Goal: Task Accomplishment & Management: Manage account settings

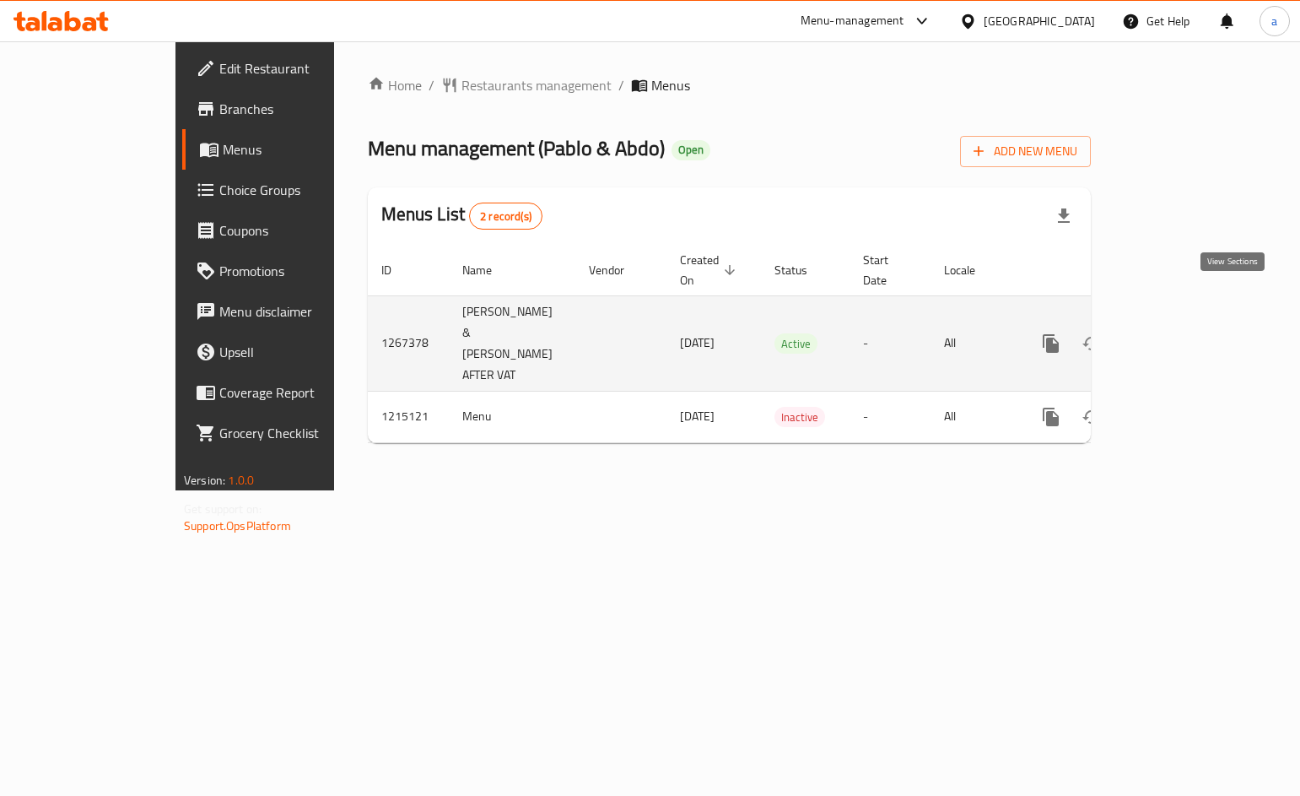
click at [1180, 336] on icon "enhanced table" at bounding box center [1172, 343] width 15 height 15
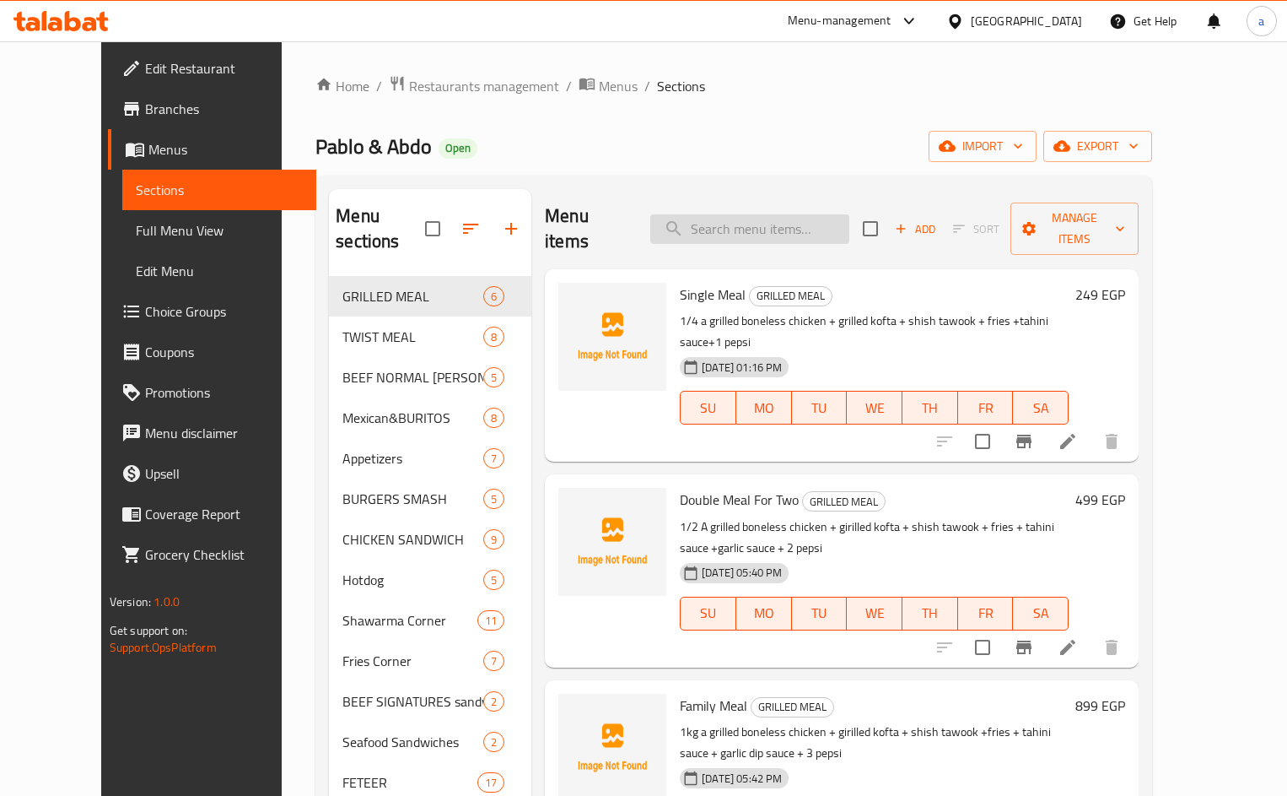
click at [732, 221] on input "search" at bounding box center [749, 229] width 199 height 30
paste input "فطيرة مصنع الشكولاتة"
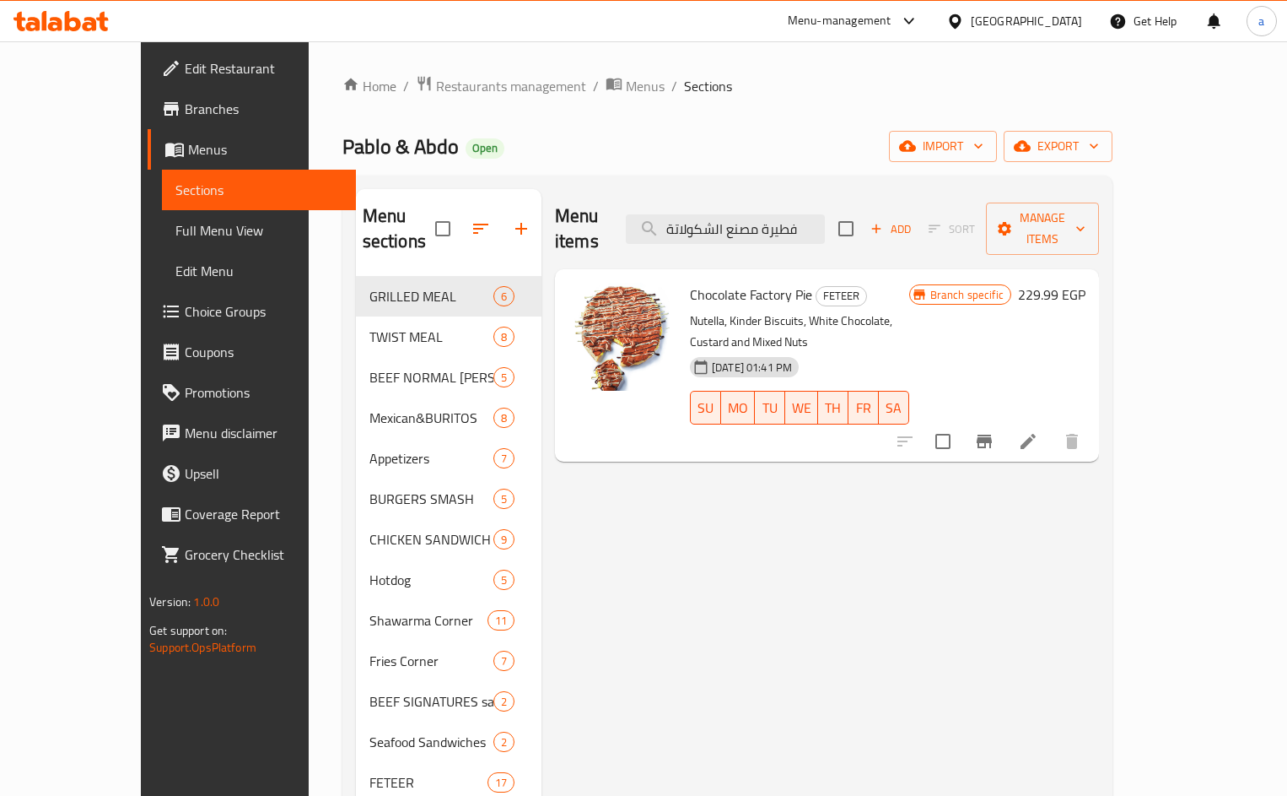
type input "فطيرة مصنع الشكولاتة"
click at [1039, 431] on icon at bounding box center [1028, 441] width 20 height 20
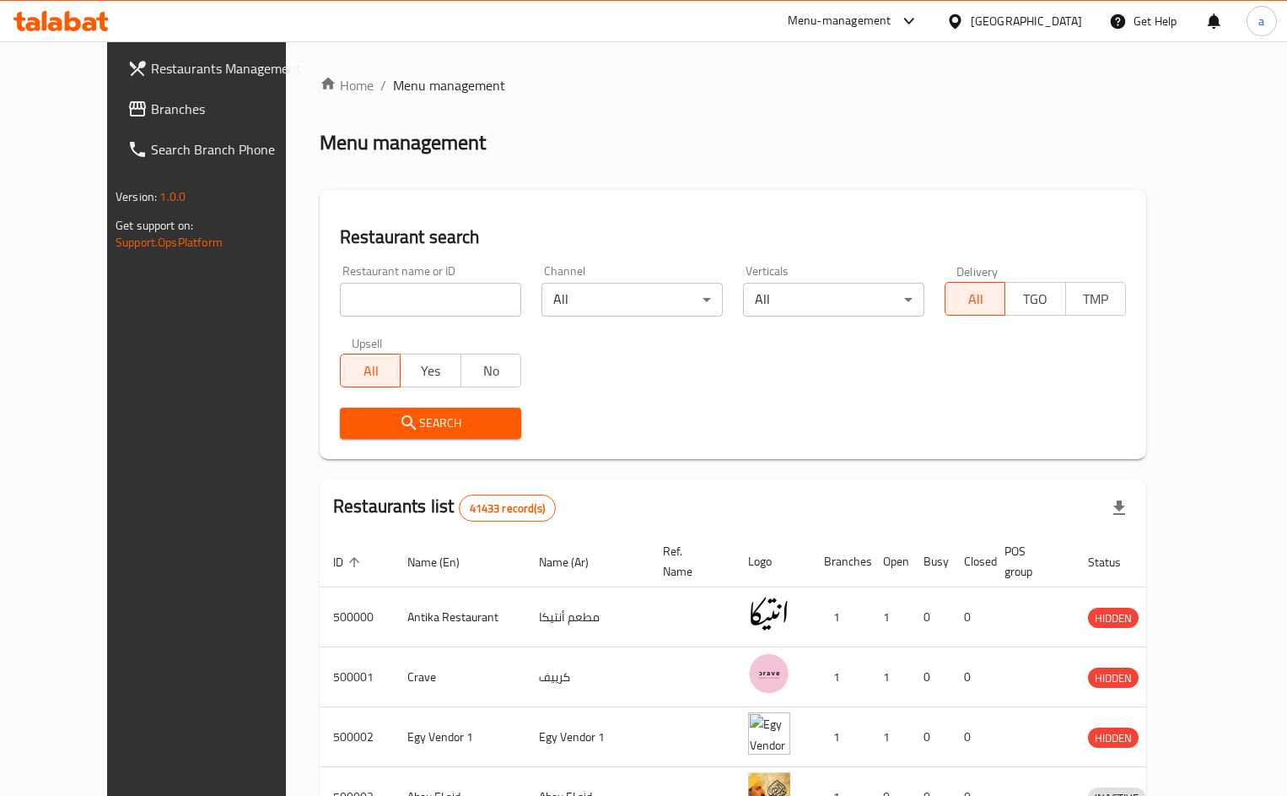
click at [151, 119] on span "Branches" at bounding box center [230, 109] width 158 height 20
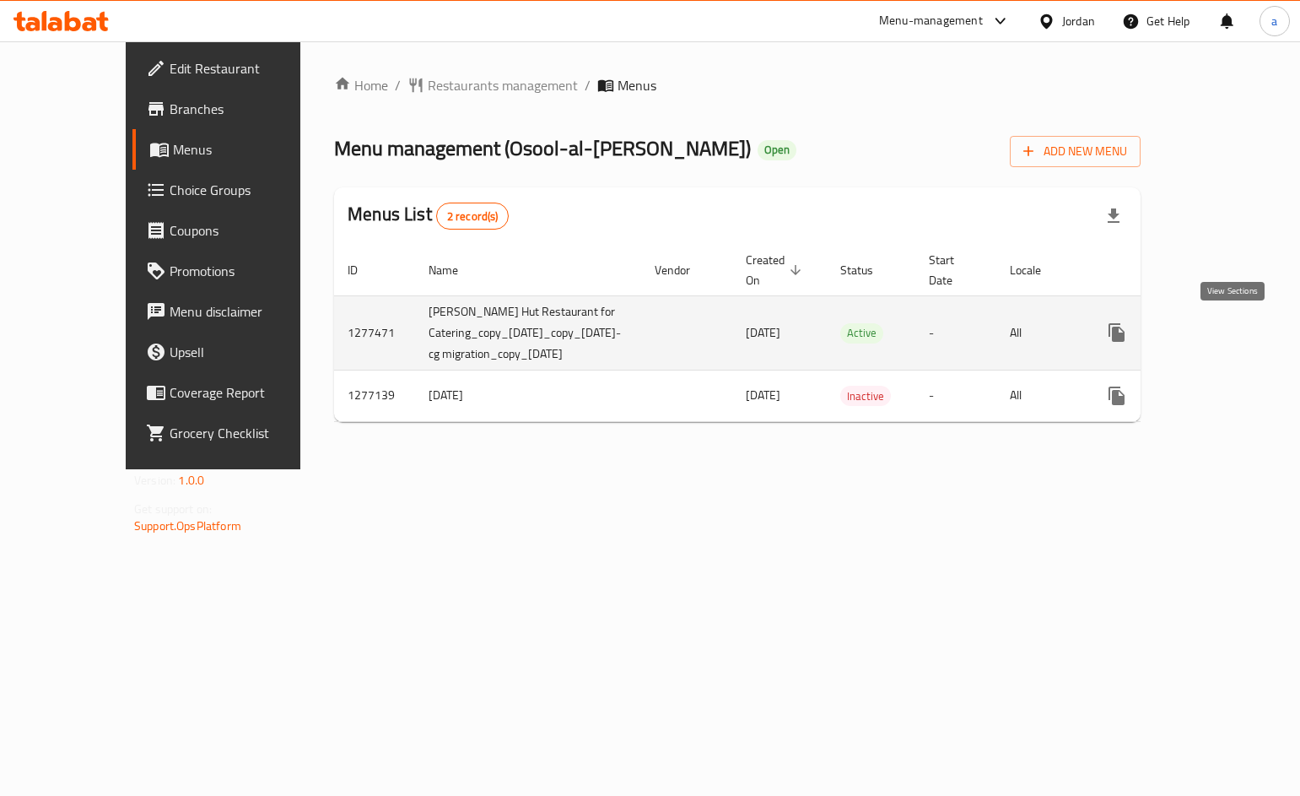
click at [1230, 328] on icon "enhanced table" at bounding box center [1238, 332] width 20 height 20
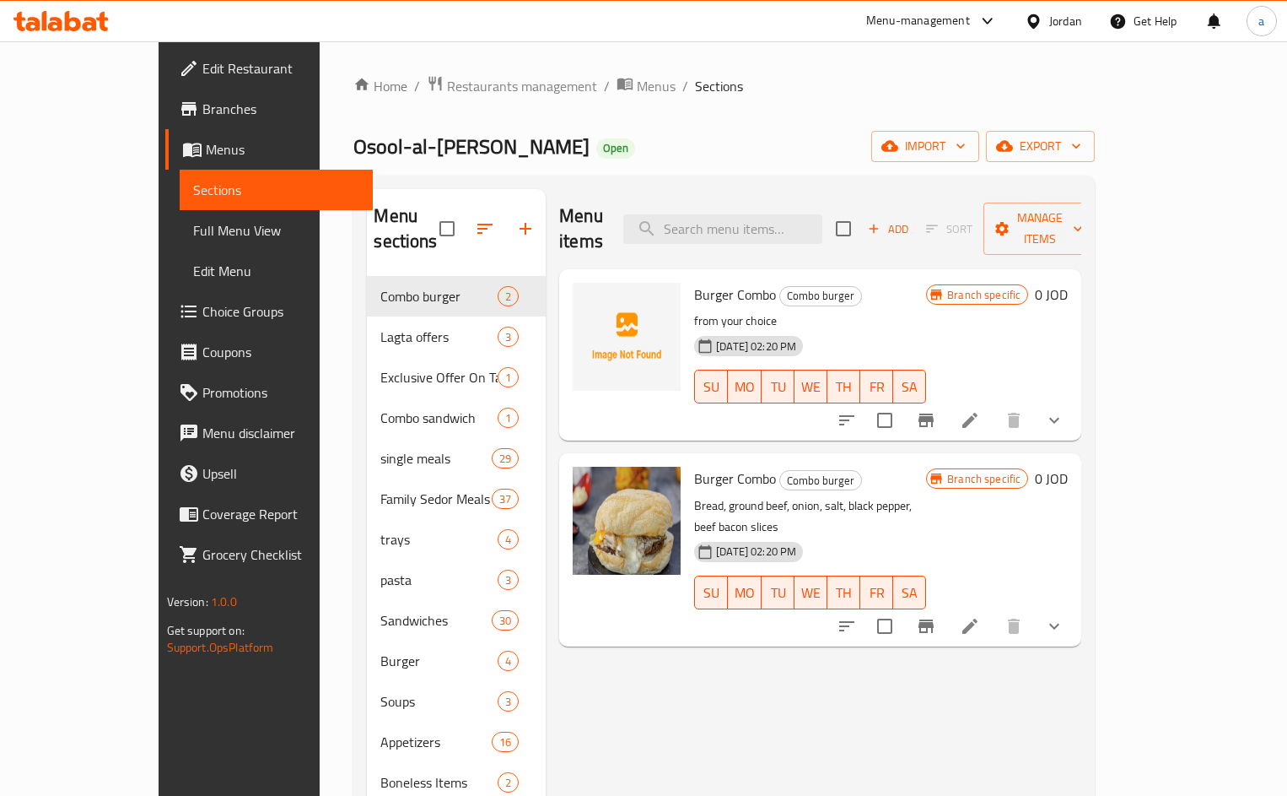
click at [202, 301] on span "Choice Groups" at bounding box center [281, 311] width 158 height 20
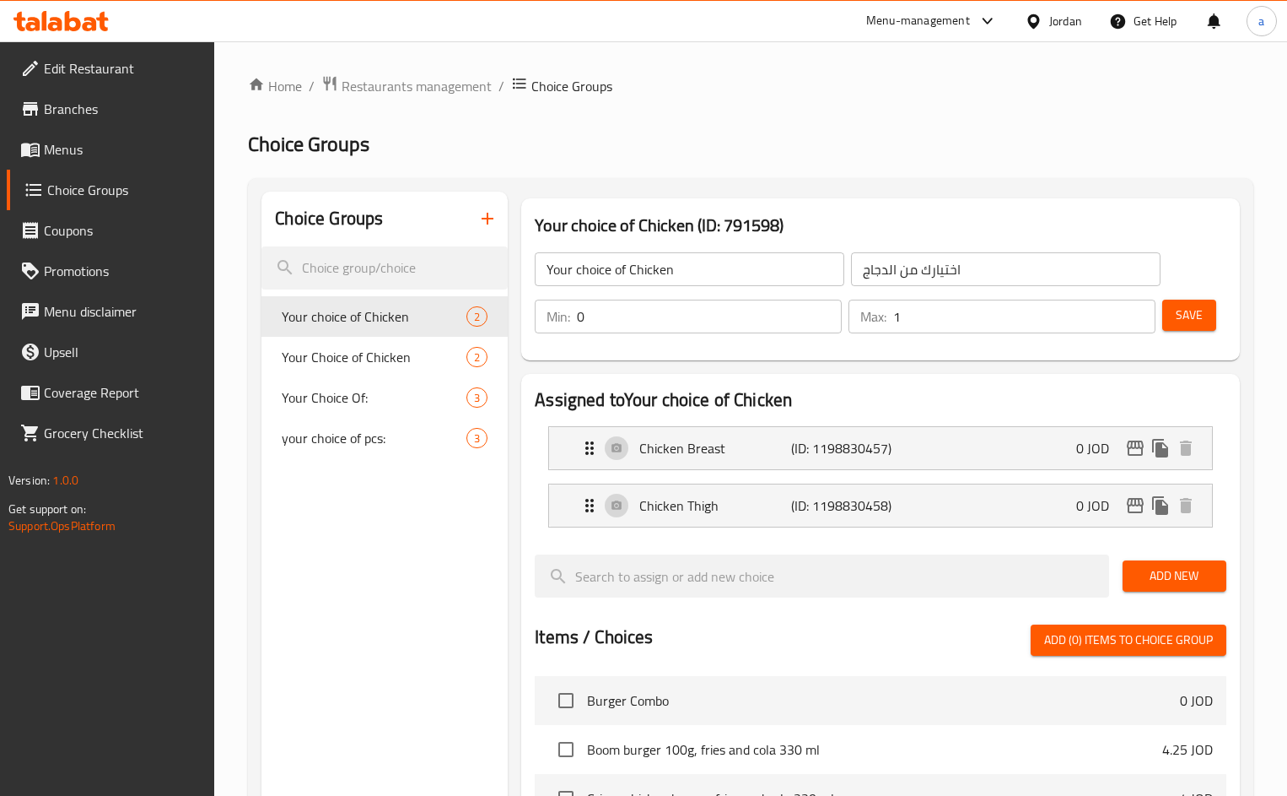
click at [60, 148] on span "Menus" at bounding box center [123, 149] width 158 height 20
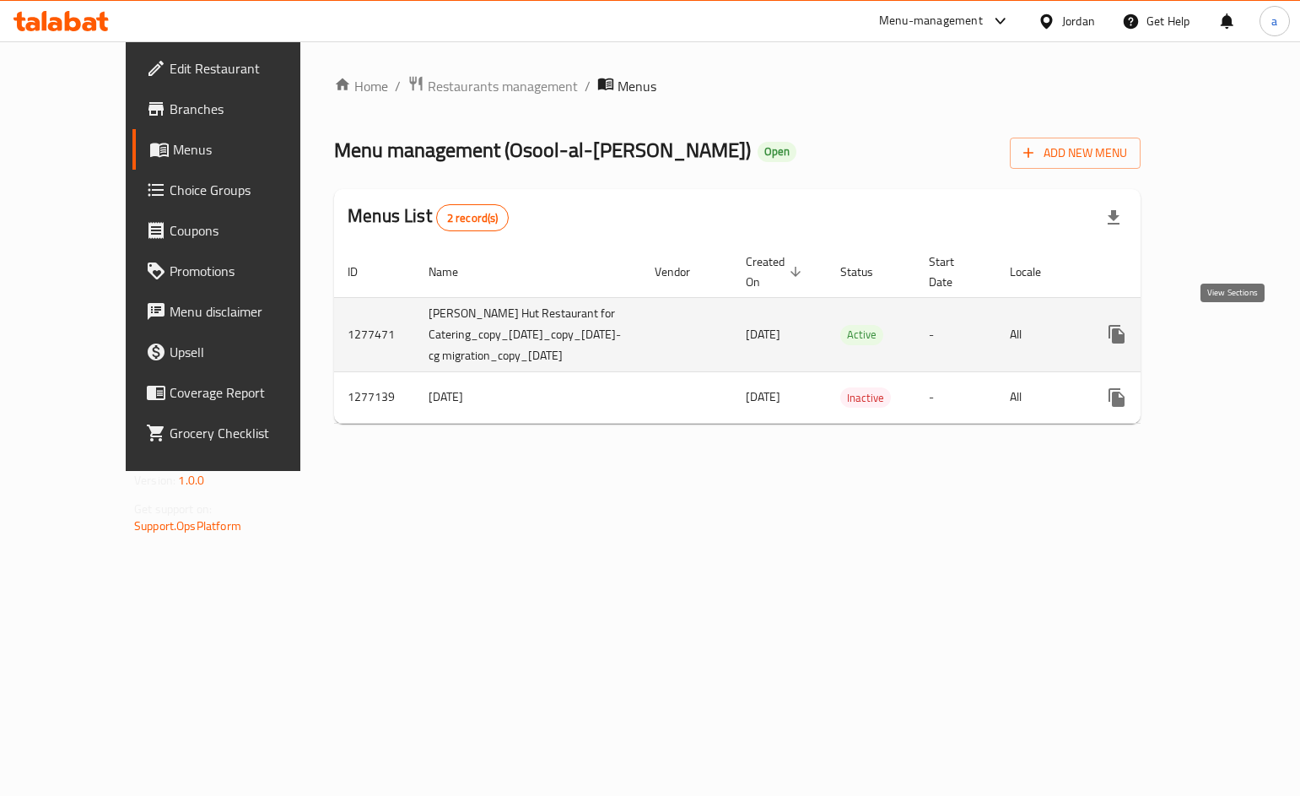
click at [1242, 348] on link "enhanced table" at bounding box center [1238, 334] width 40 height 40
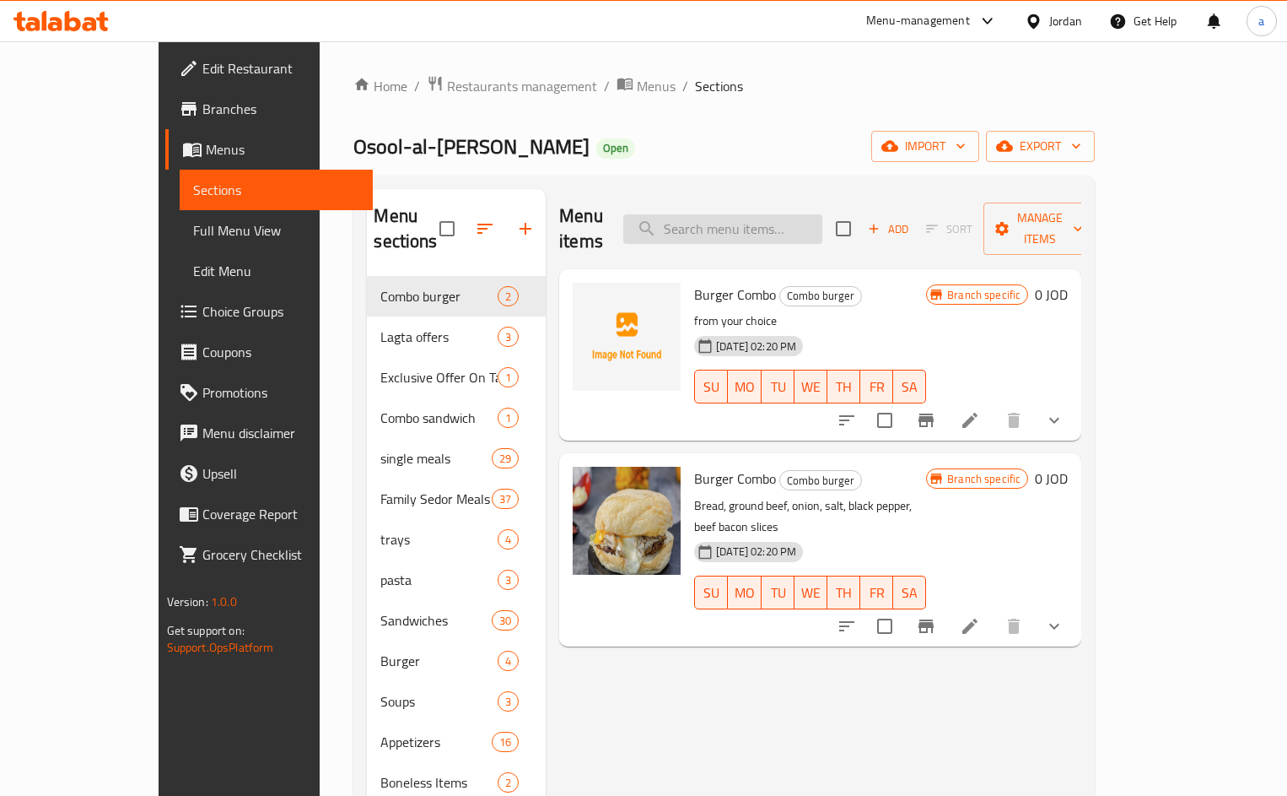
click at [780, 225] on input "search" at bounding box center [722, 229] width 199 height 30
paste input "شاكريه مع ارز"
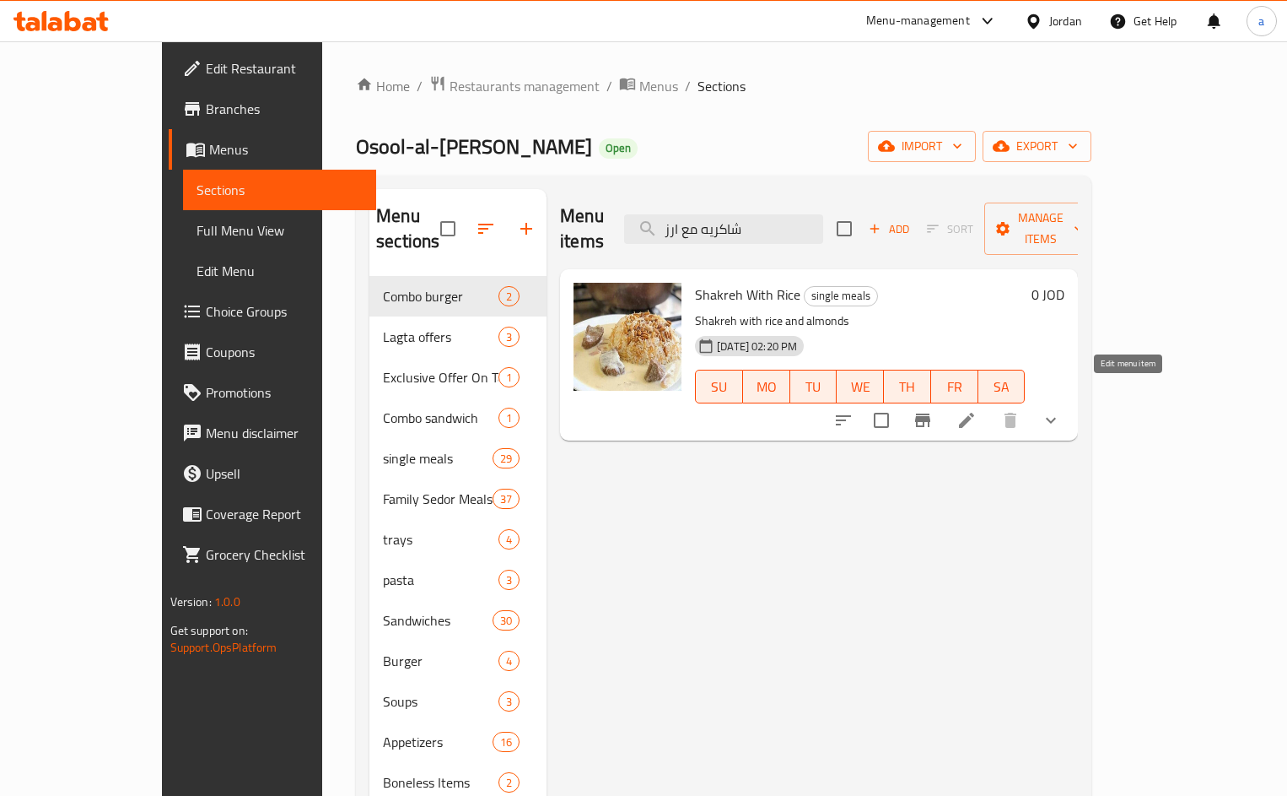
type input "شاكريه مع ارز"
click at [977, 410] on icon at bounding box center [967, 420] width 20 height 20
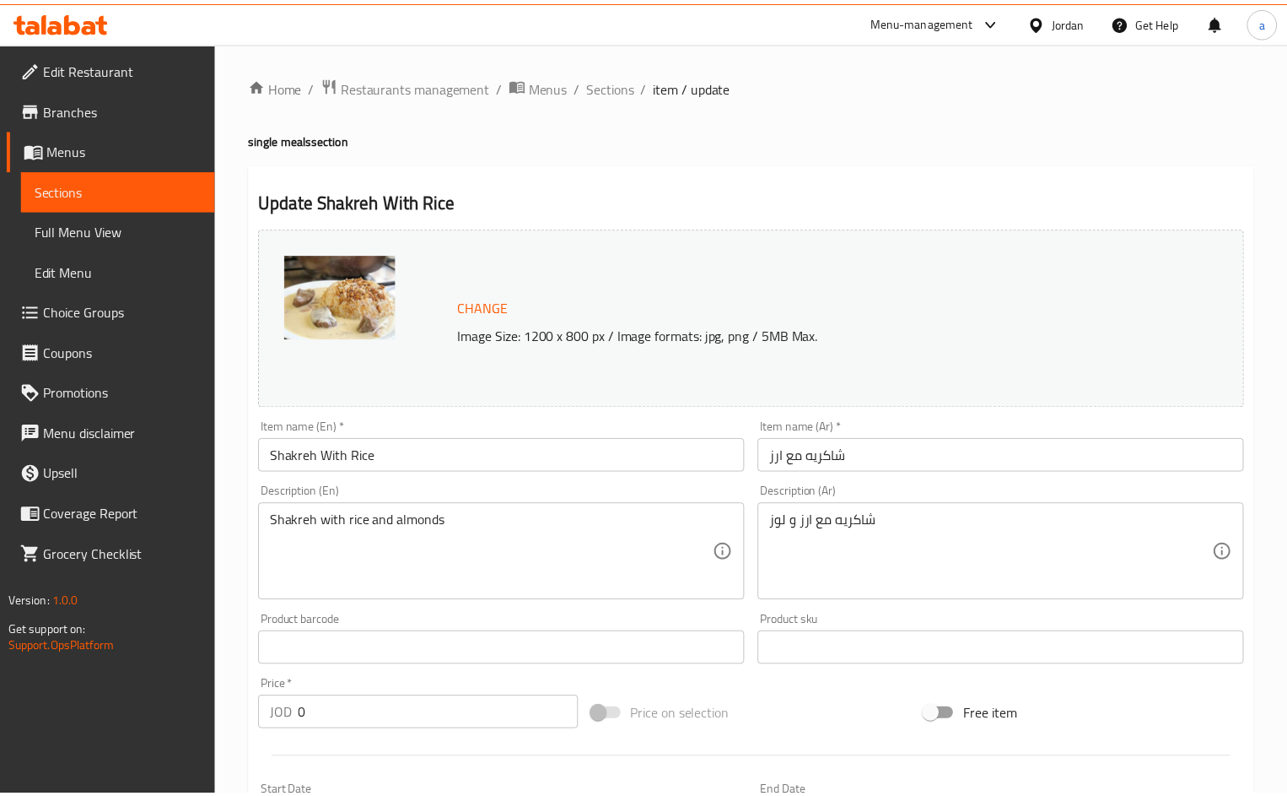
scroll to position [459, 0]
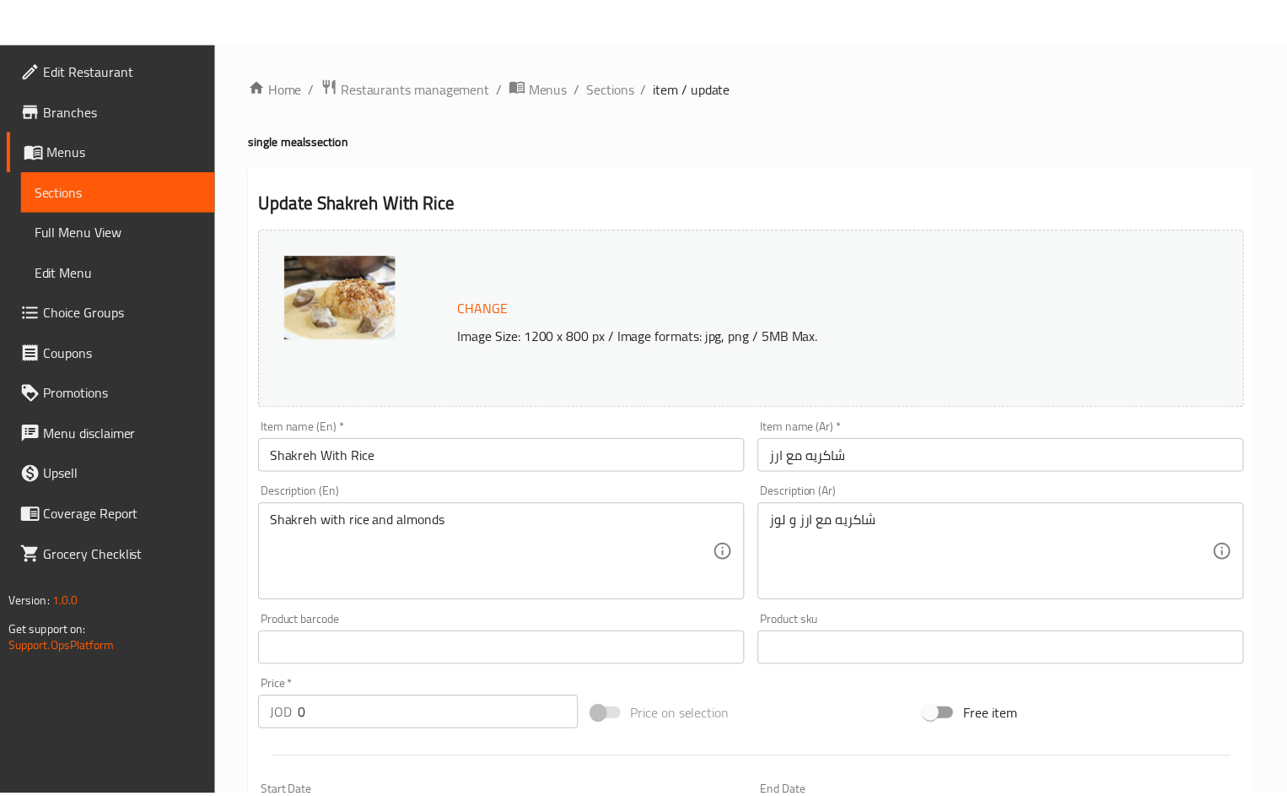
scroll to position [606, 0]
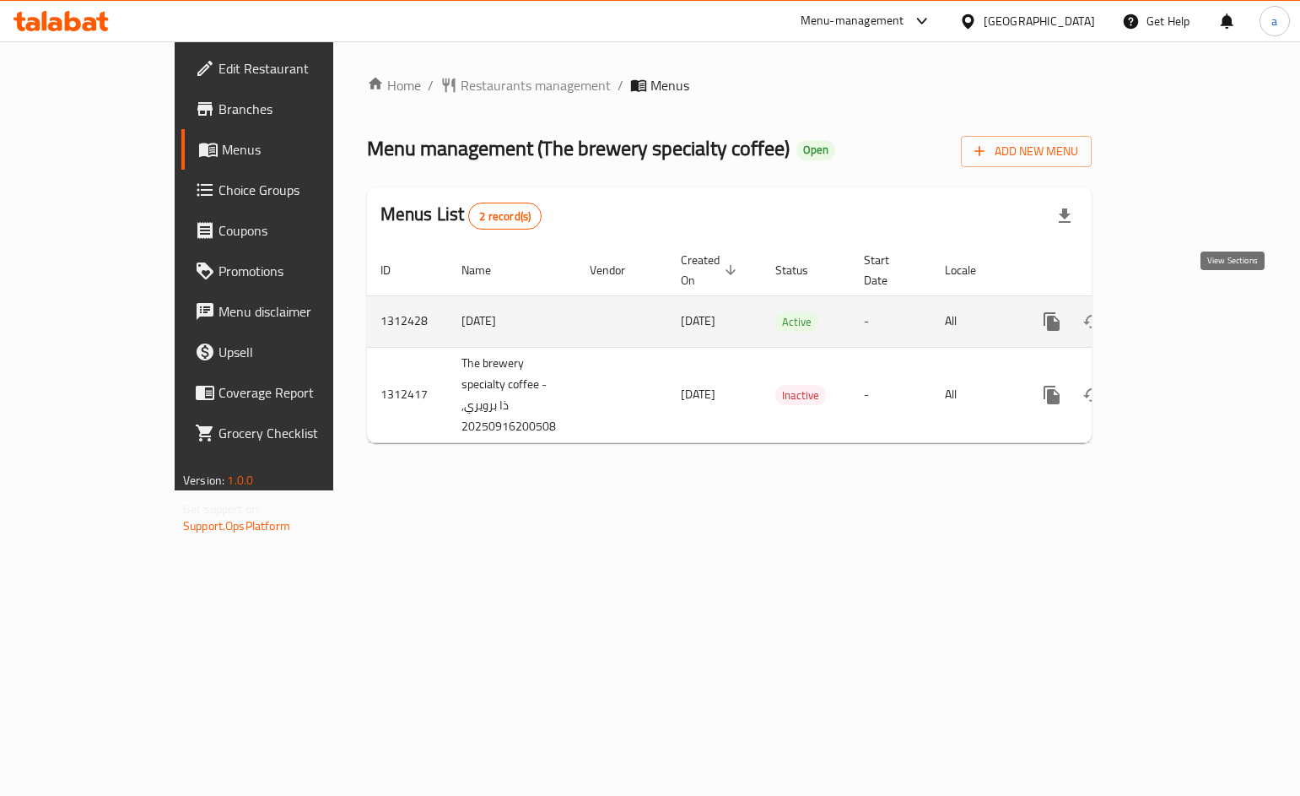
click at [1184, 311] on icon "enhanced table" at bounding box center [1173, 321] width 20 height 20
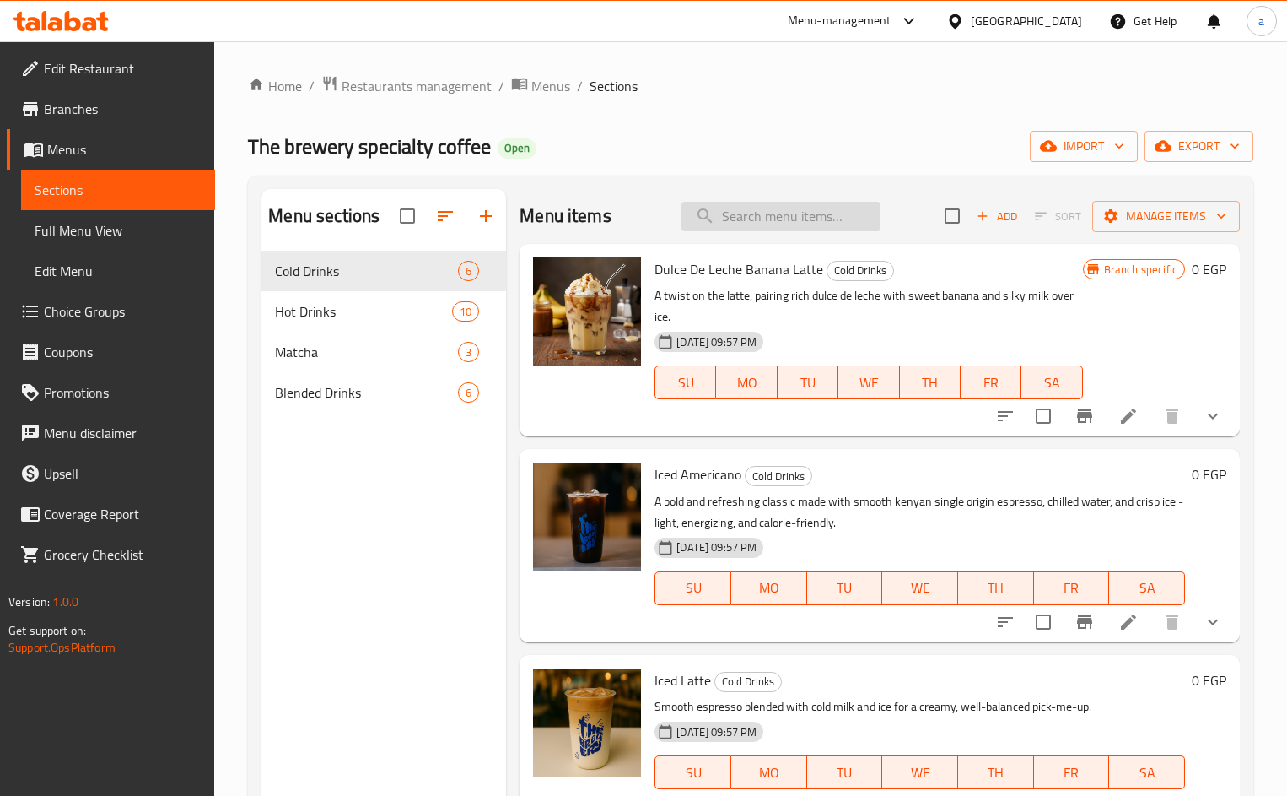
click at [785, 213] on input "search" at bounding box center [781, 217] width 199 height 30
paste input "فرابي[PERSON_NAME]"
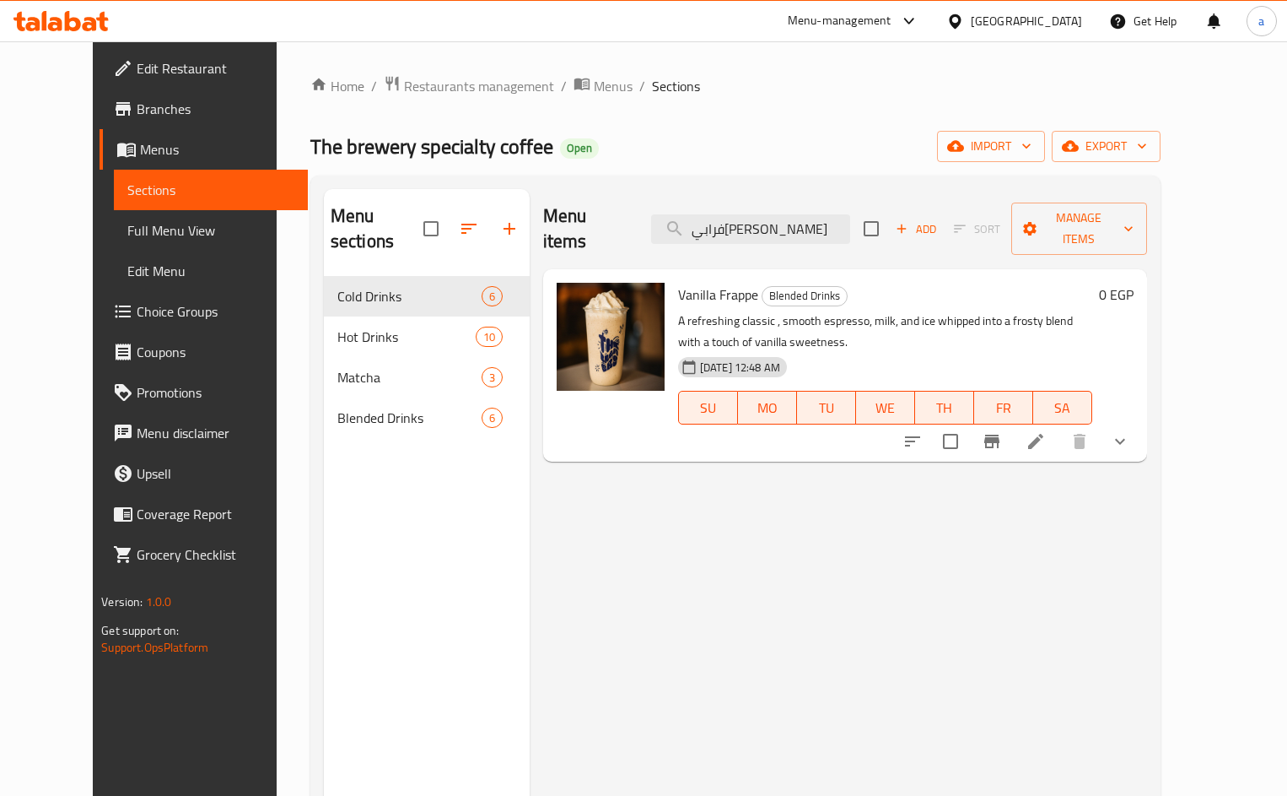
type input "فرابي[PERSON_NAME]"
click at [1060, 426] on li at bounding box center [1035, 441] width 47 height 30
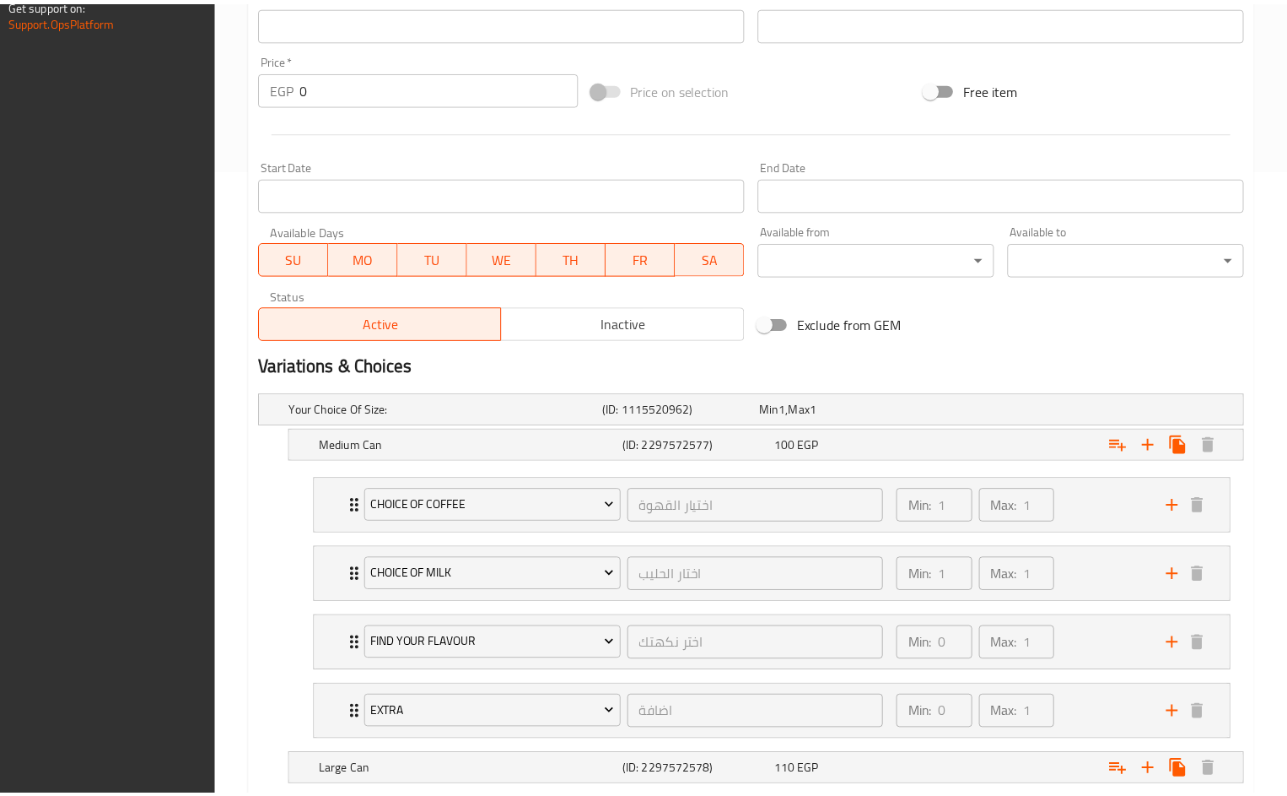
scroll to position [1012, 0]
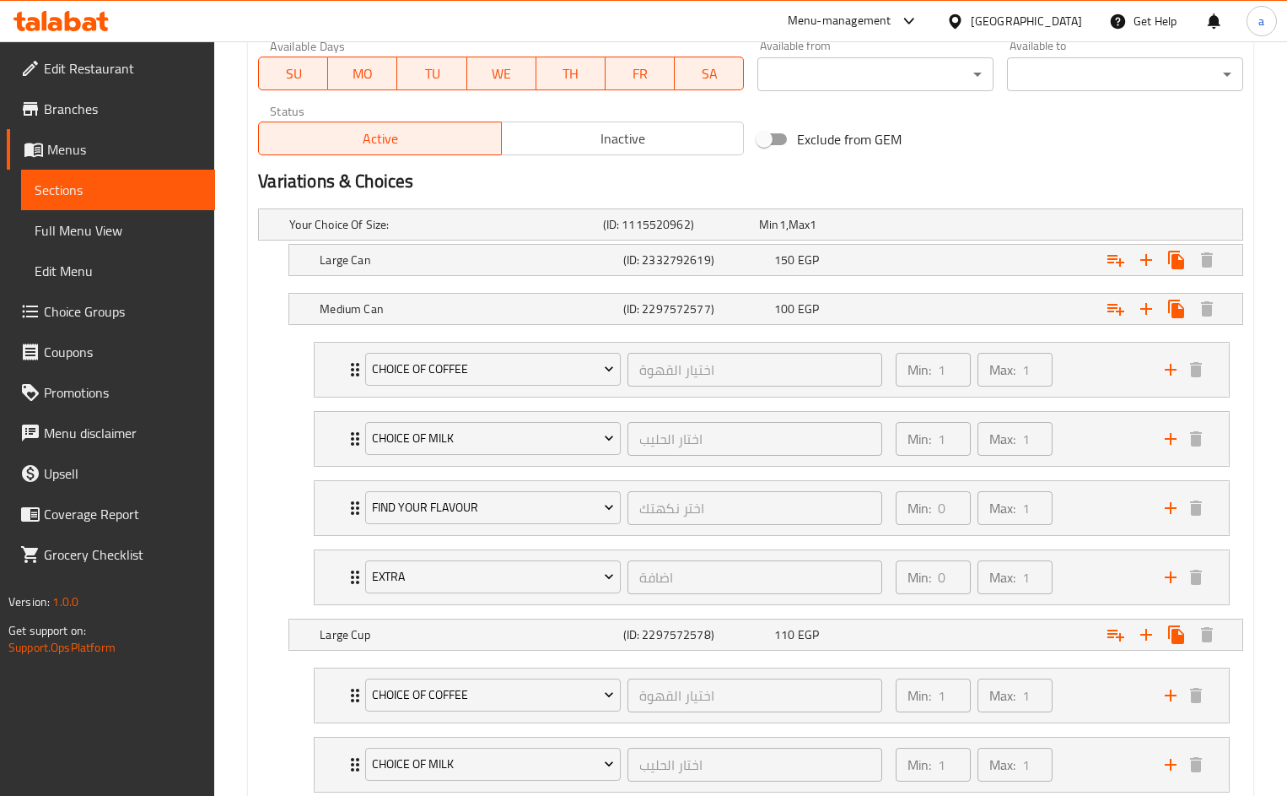
scroll to position [977, 0]
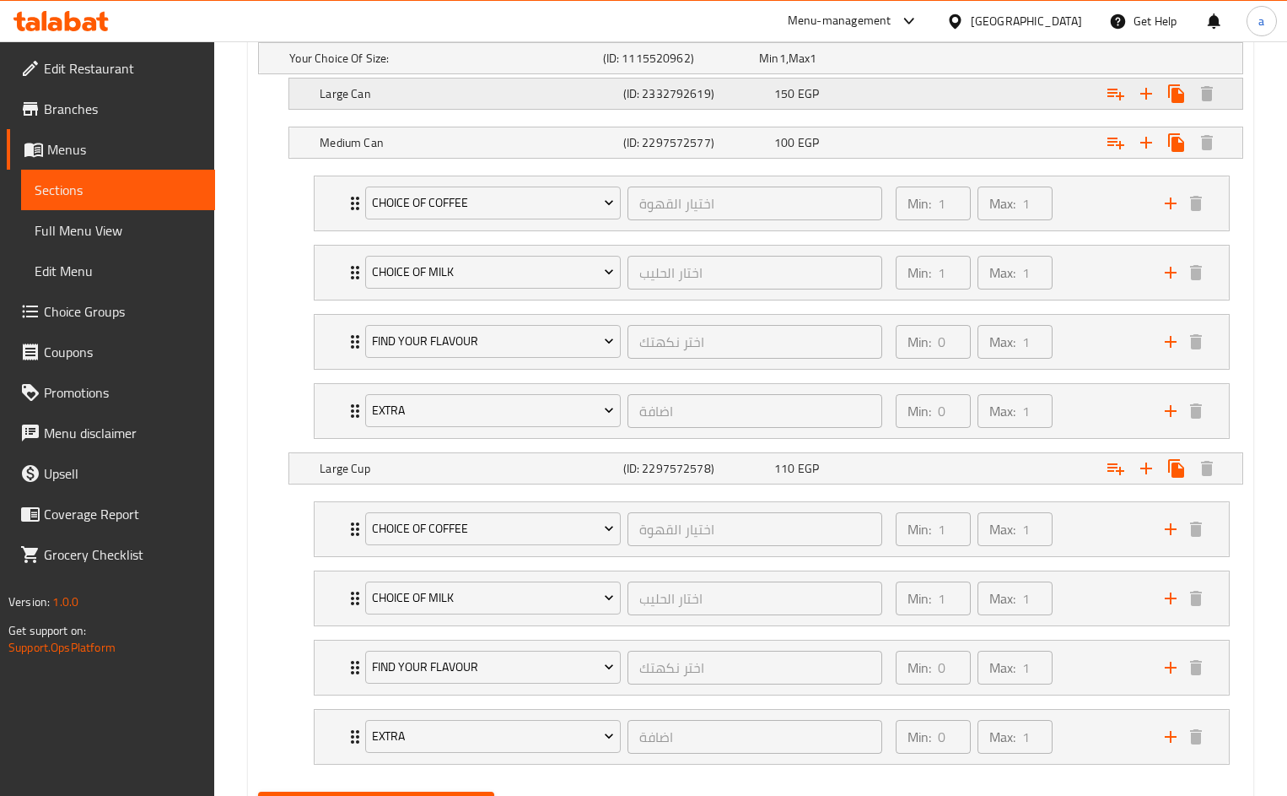
click at [495, 94] on h5 "Large Can" at bounding box center [468, 93] width 296 height 17
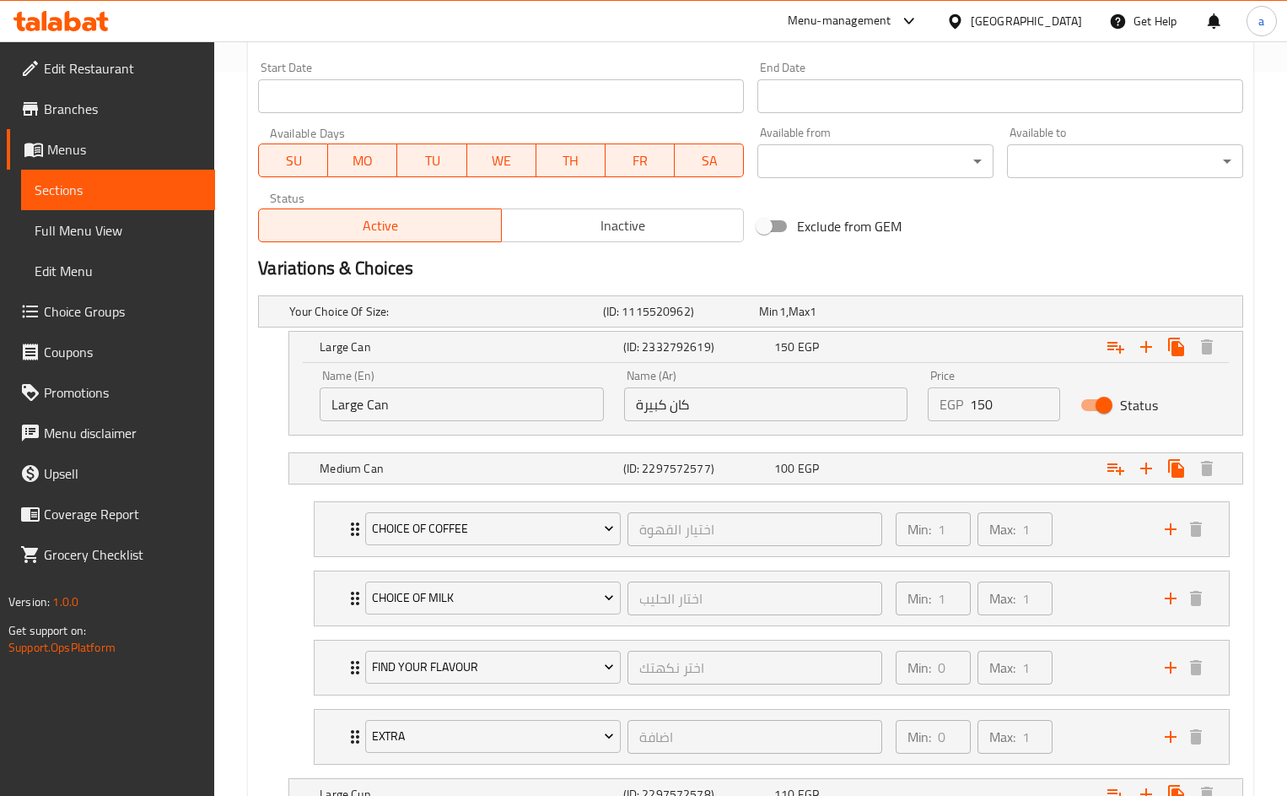
scroll to position [640, 0]
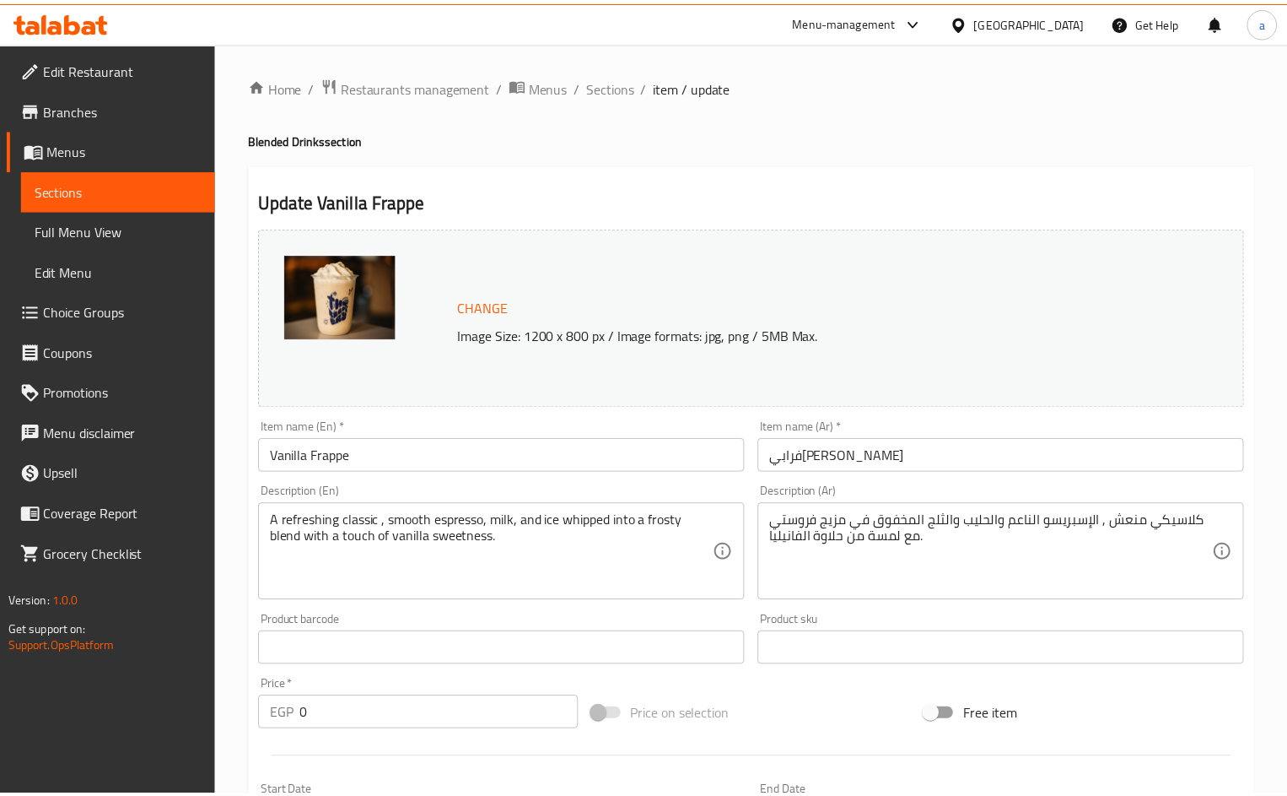
scroll to position [696, 0]
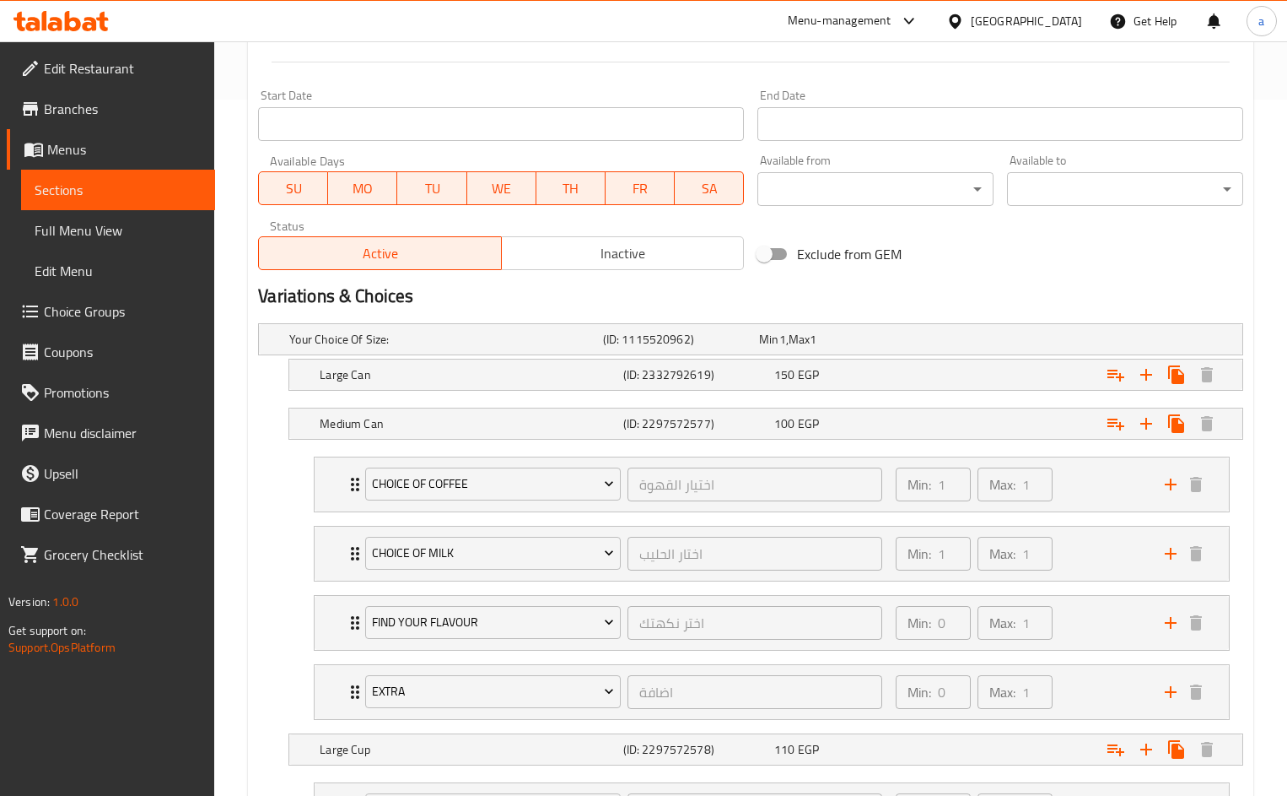
click at [64, 111] on span "Branches" at bounding box center [123, 109] width 158 height 20
